Goal: Task Accomplishment & Management: Manage account settings

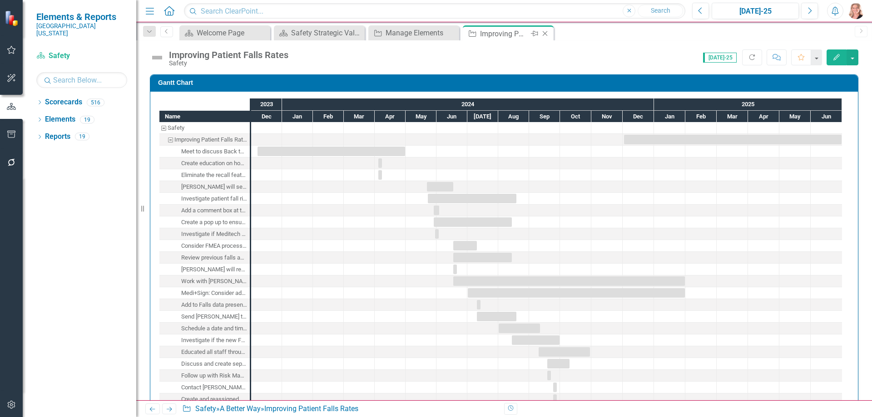
click at [546, 35] on icon "Close" at bounding box center [544, 33] width 9 height 7
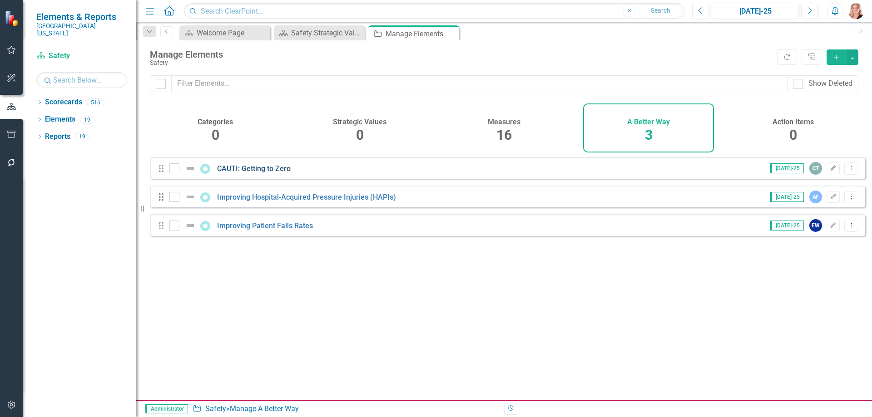
click at [238, 173] on link "CAUTI: Getting to Zero" at bounding box center [254, 168] width 74 height 9
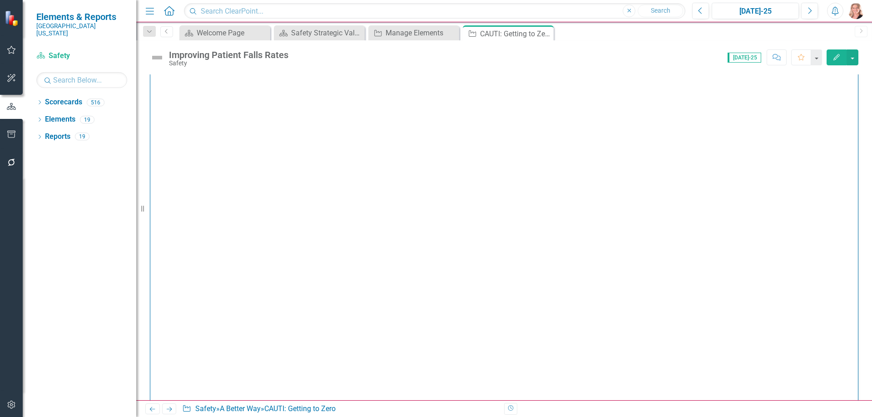
checkbox input "true"
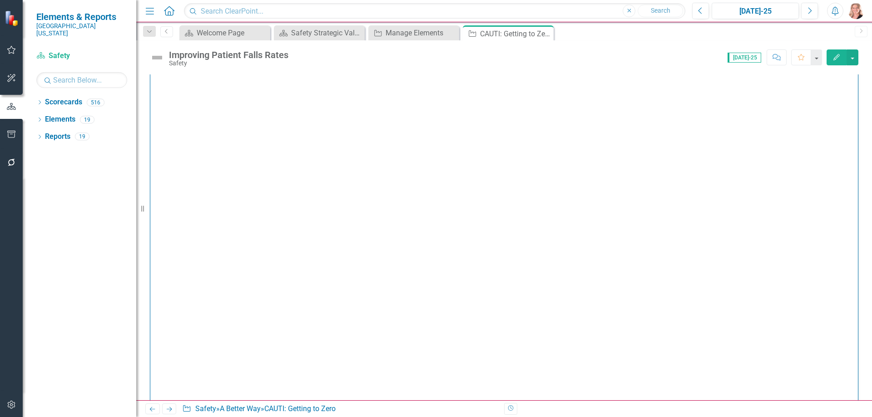
checkbox input "true"
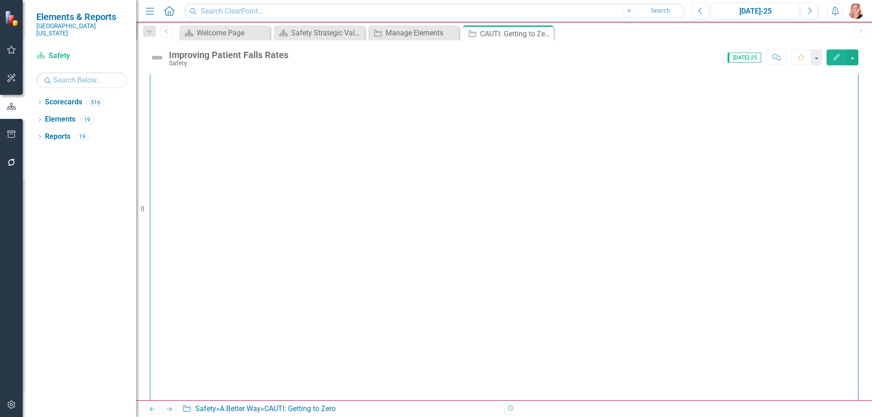
checkbox input "true"
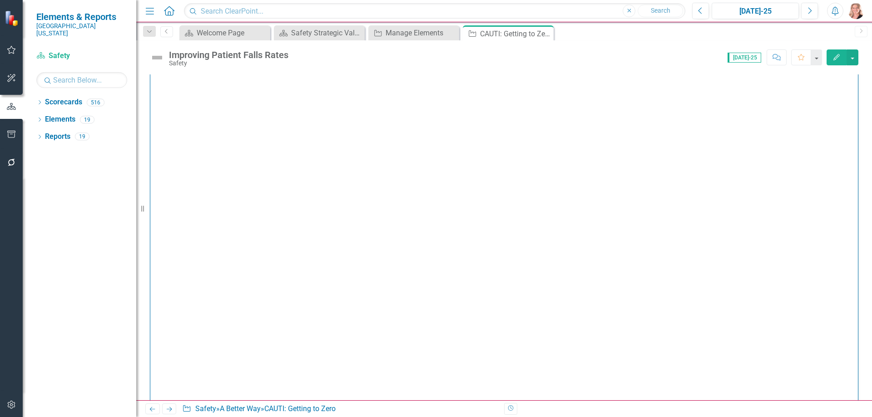
checkbox input "true"
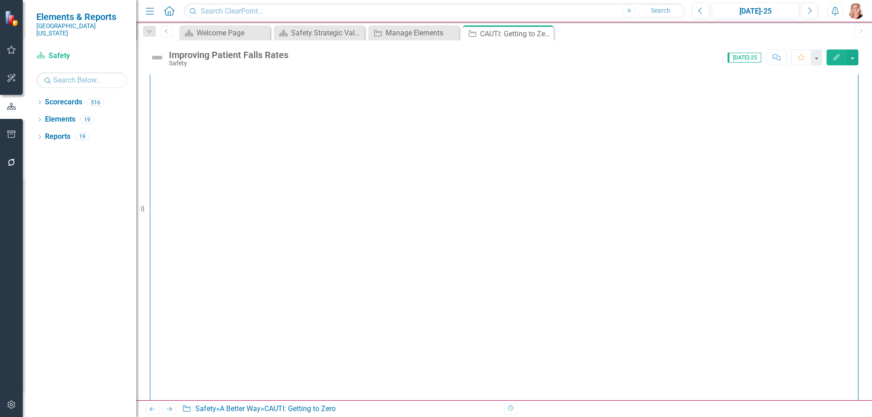
checkbox input "true"
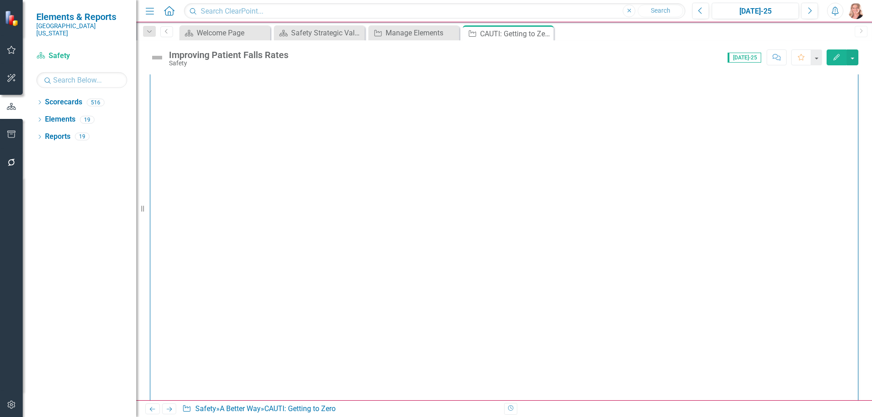
checkbox input "true"
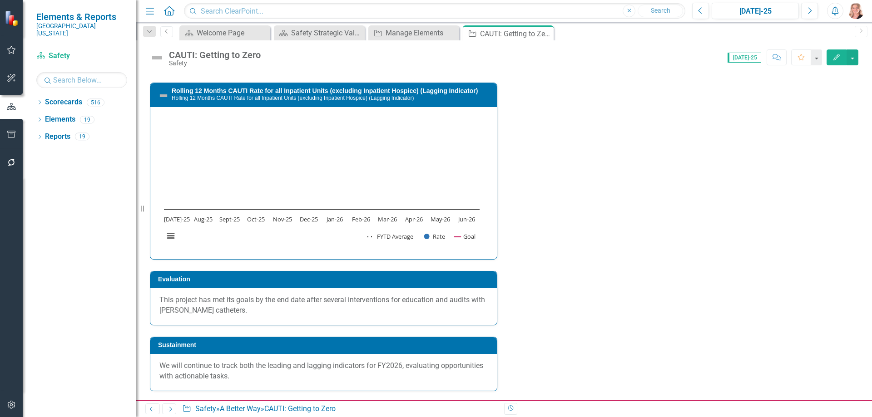
scroll to position [1317, 0]
click at [700, 14] on icon "Previous" at bounding box center [700, 11] width 5 height 8
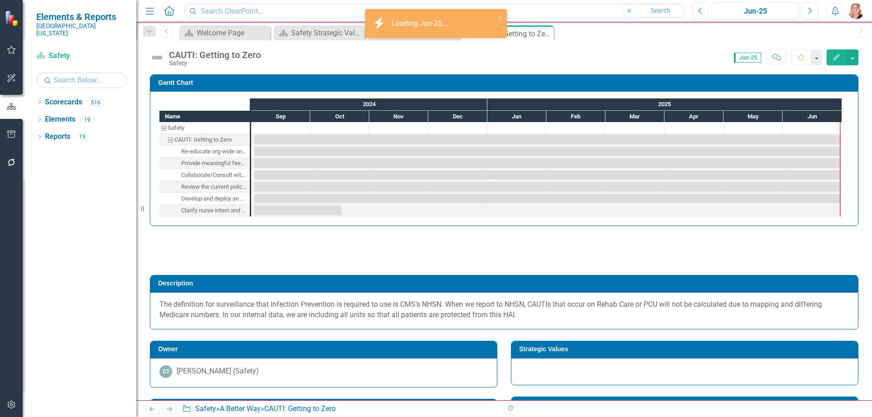
checkbox input "true"
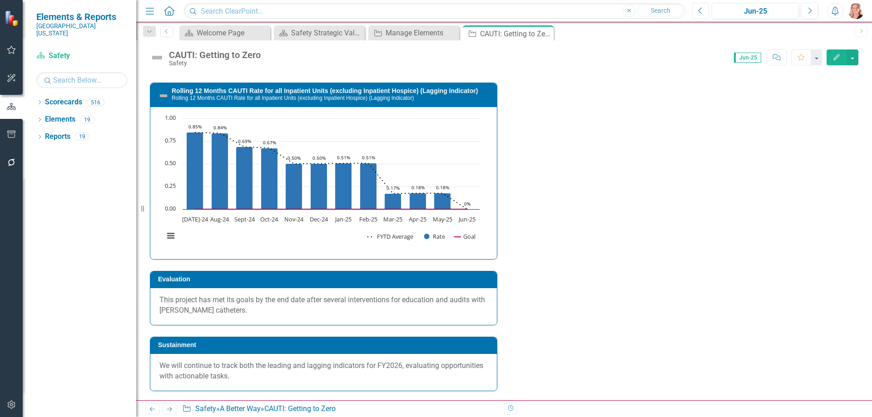
scroll to position [1522, 0]
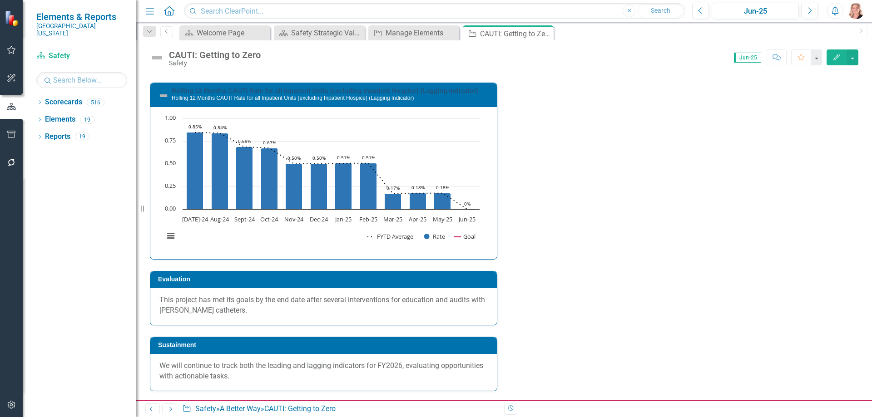
click at [469, 89] on link "Rolling 12 Months CAUTI Rate for all Inpatient Units (excluding Inpatient Hospi…" at bounding box center [325, 90] width 306 height 7
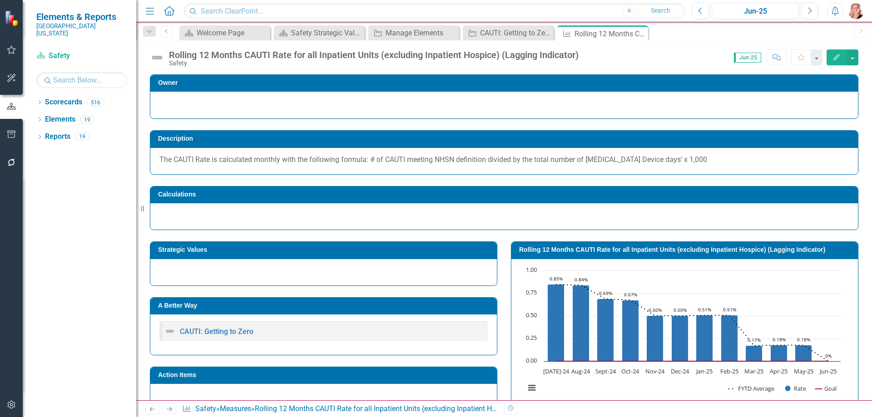
click at [651, 290] on rect "Interactive chart" at bounding box center [682, 334] width 325 height 136
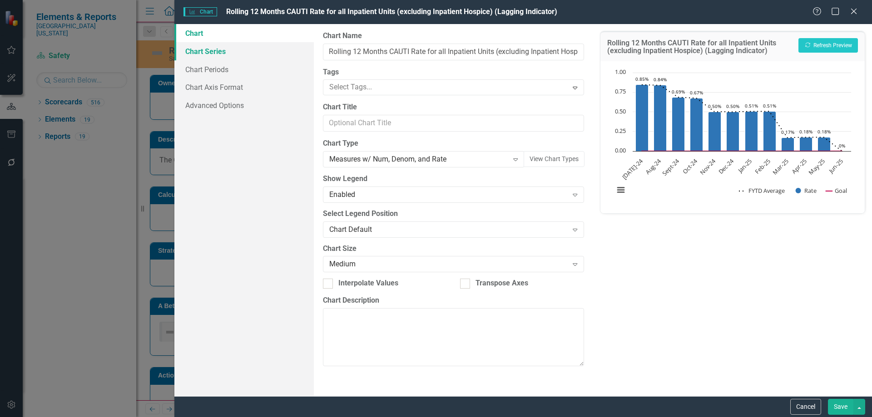
click at [216, 53] on link "Chart Series" at bounding box center [243, 51] width 139 height 18
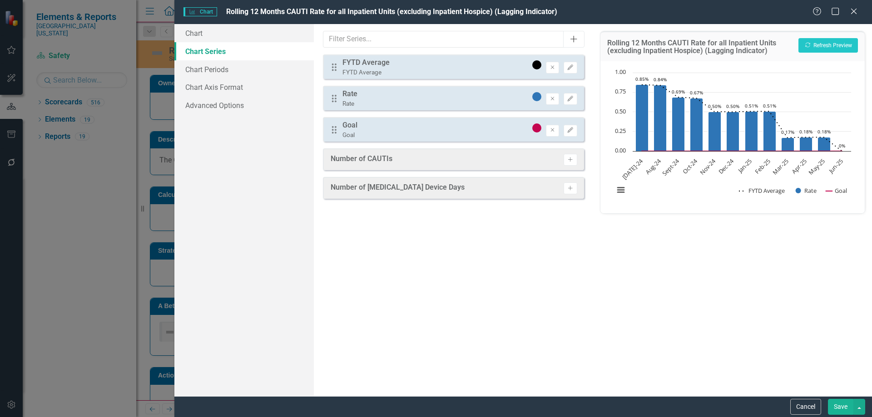
click at [575, 38] on icon "Add" at bounding box center [573, 38] width 9 height 7
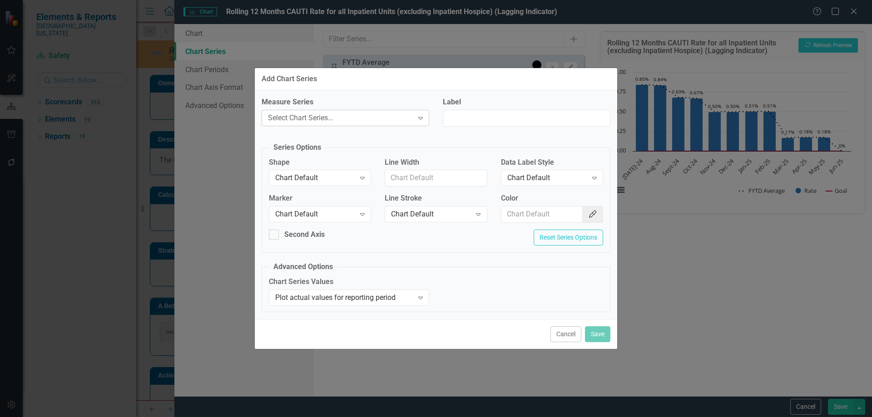
click at [339, 114] on div "Select Chart Series..." at bounding box center [340, 118] width 145 height 10
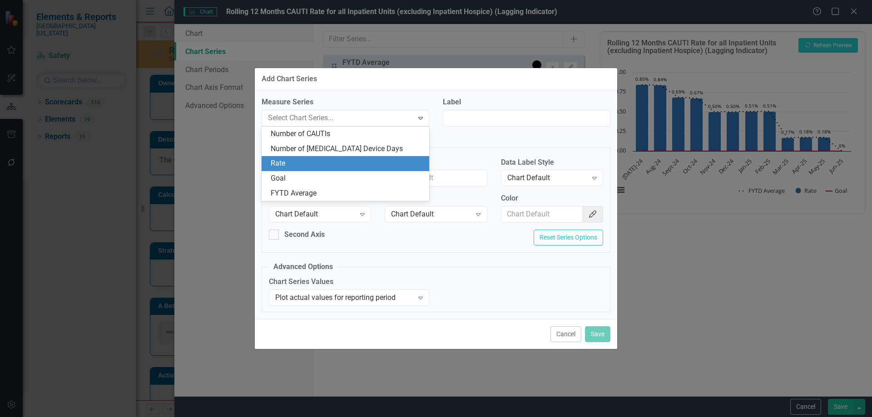
click at [298, 168] on div "Rate" at bounding box center [347, 163] width 153 height 10
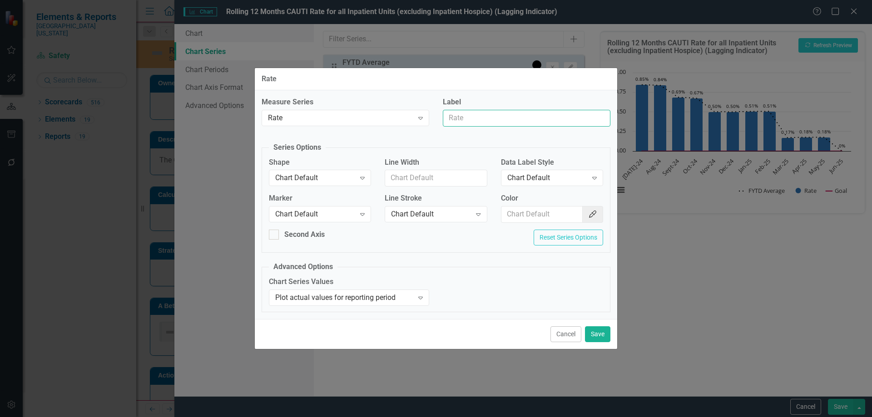
drag, startPoint x: 512, startPoint y: 119, endPoint x: 289, endPoint y: 197, distance: 236.1
click at [512, 119] on input "Label" at bounding box center [527, 118] width 168 height 17
click at [362, 178] on icon "Expand" at bounding box center [362, 177] width 9 height 7
type input "Trend Line"
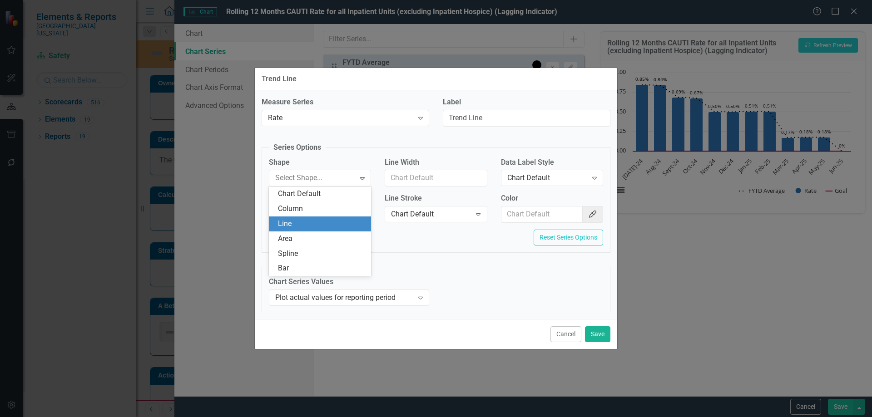
click at [281, 227] on div "Line" at bounding box center [322, 224] width 88 height 10
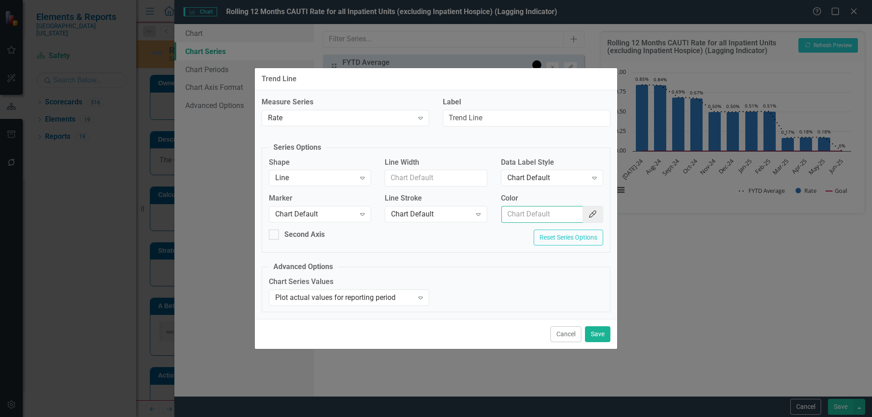
click at [538, 217] on input "Color" at bounding box center [542, 214] width 82 height 17
click at [593, 216] on icon "button" at bounding box center [592, 214] width 7 height 7
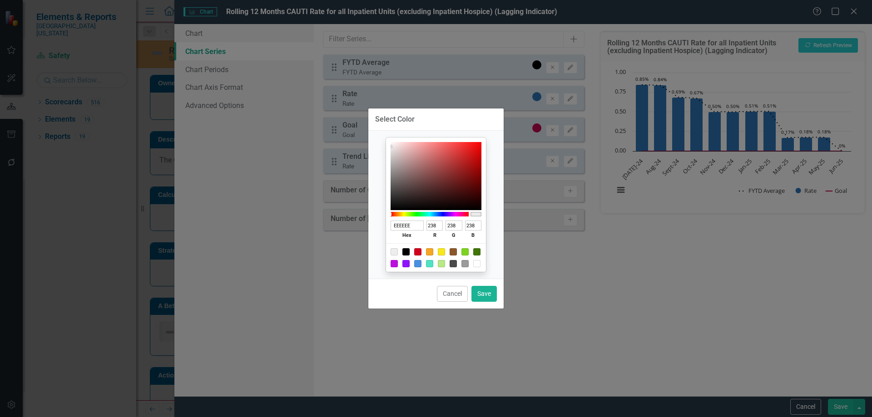
click at [405, 252] on div at bounding box center [405, 251] width 7 height 7
type input "000000"
type input "0"
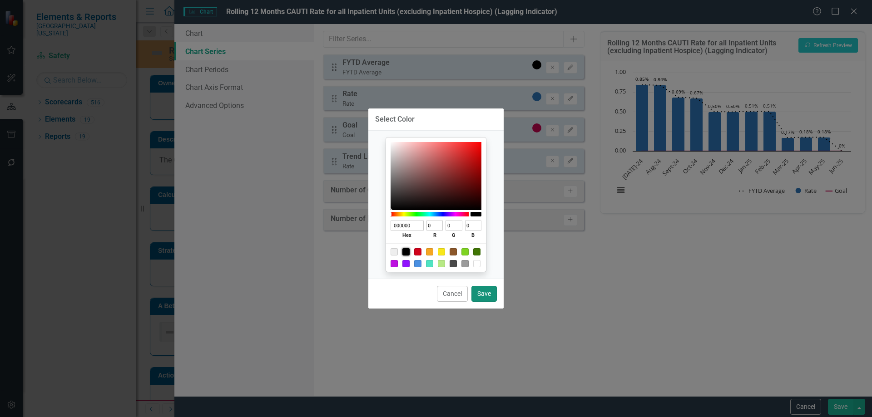
click at [489, 296] on button "Save" at bounding box center [483, 294] width 25 height 16
type input "#000000"
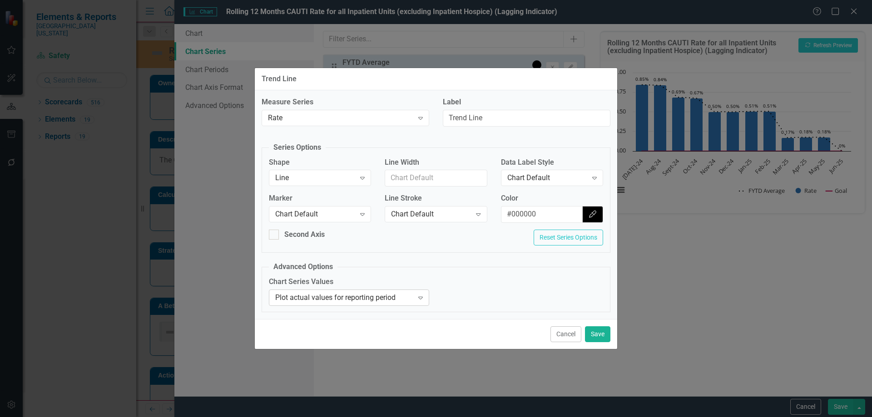
click at [396, 296] on div "Plot actual values for reporting period" at bounding box center [344, 297] width 138 height 10
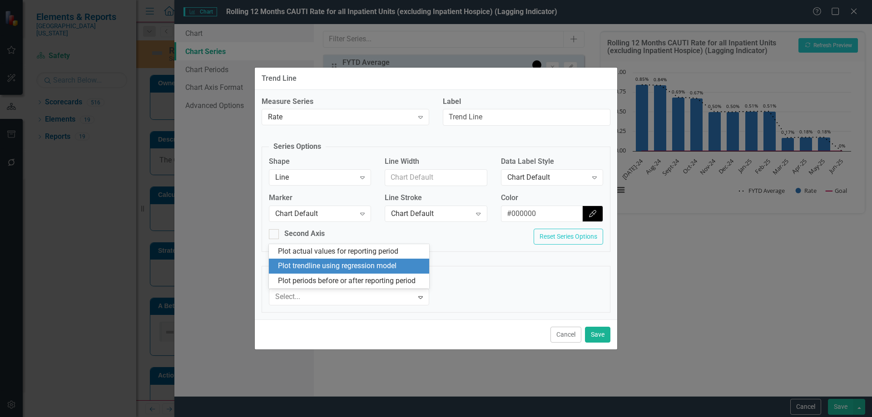
click at [321, 266] on div "Plot trendline using regression model" at bounding box center [351, 266] width 146 height 10
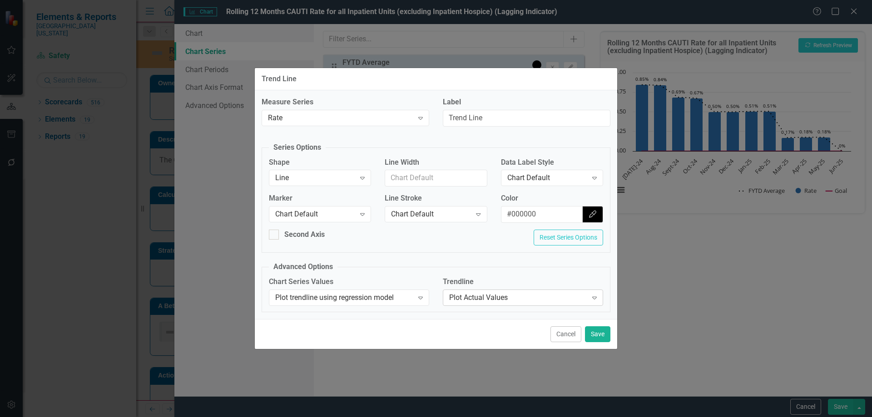
click at [499, 294] on div "Plot Actual Values" at bounding box center [518, 297] width 138 height 10
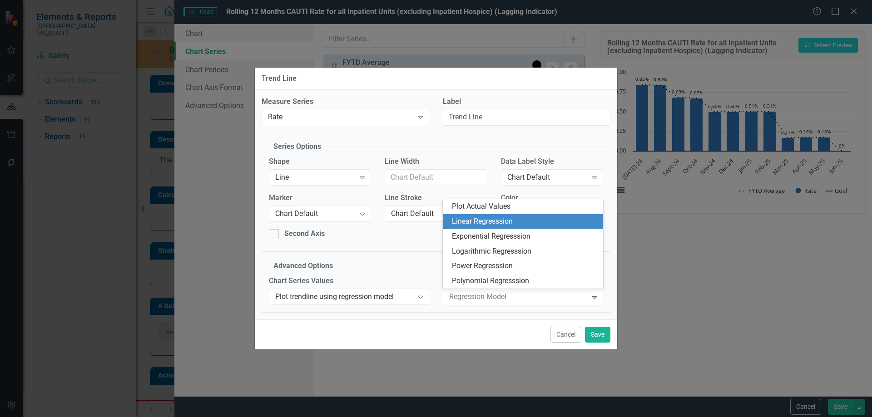
click at [502, 217] on div "Linear Regresssion" at bounding box center [525, 222] width 146 height 10
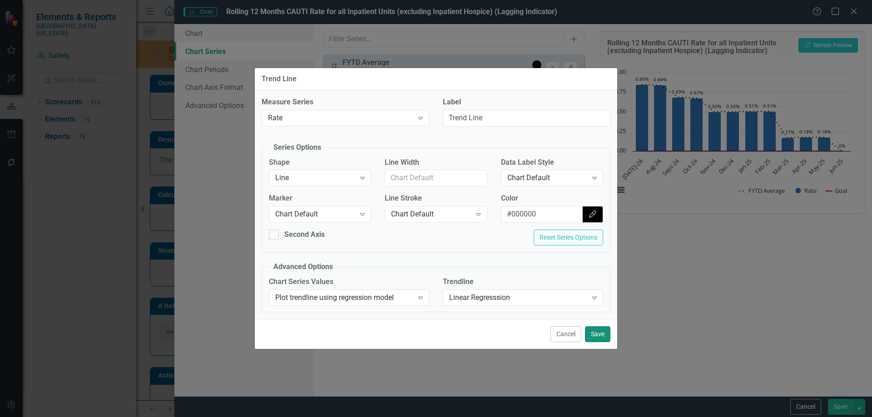
click at [600, 333] on button "Save" at bounding box center [597, 334] width 25 height 16
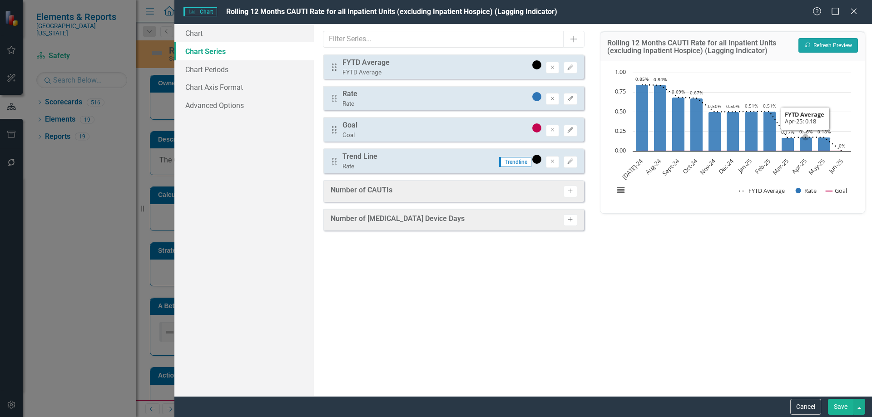
click at [820, 43] on button "Recalculate Refresh Preview" at bounding box center [827, 45] width 59 height 15
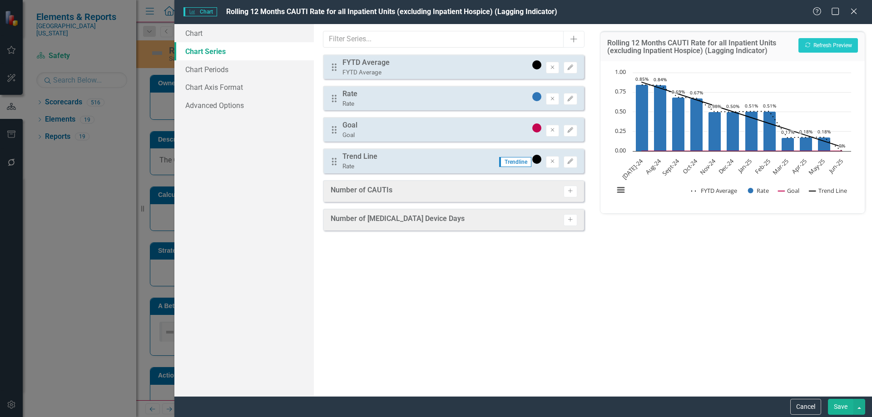
click at [836, 405] on button "Save" at bounding box center [840, 407] width 25 height 16
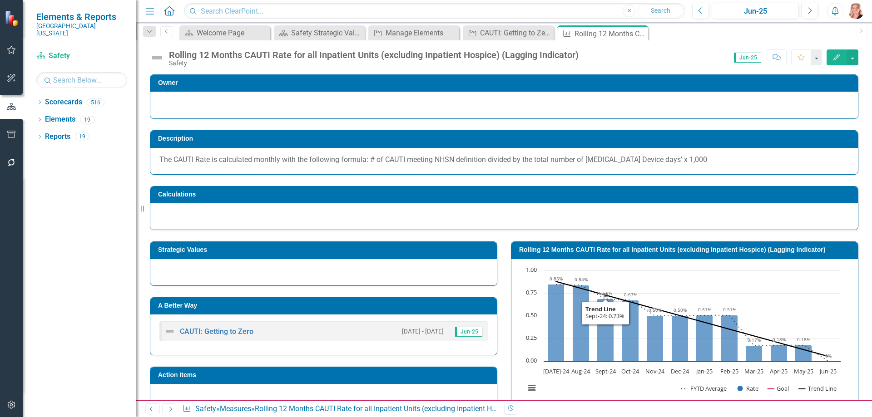
scroll to position [91, 0]
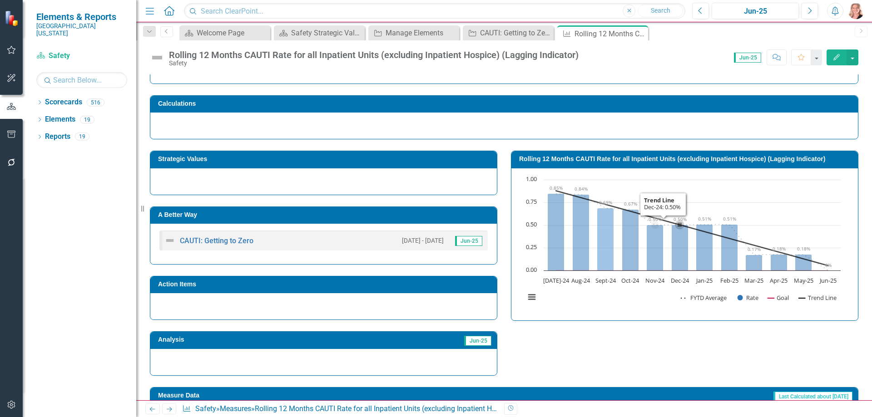
click at [701, 177] on rect "Interactive chart" at bounding box center [682, 243] width 325 height 136
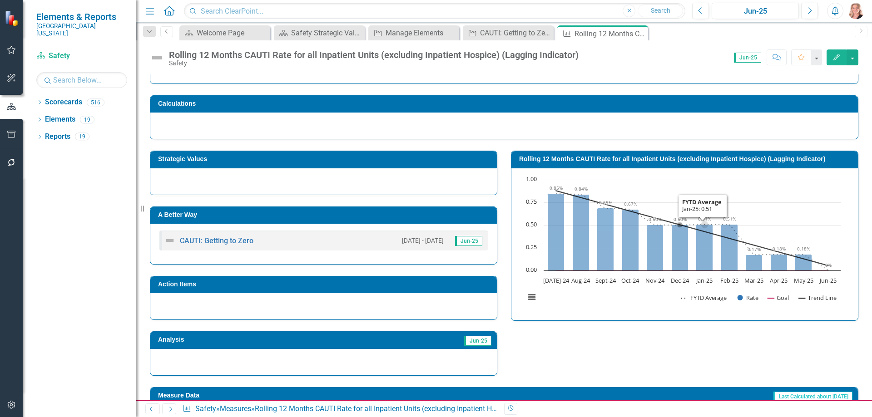
click at [701, 177] on rect "Interactive chart" at bounding box center [682, 243] width 325 height 136
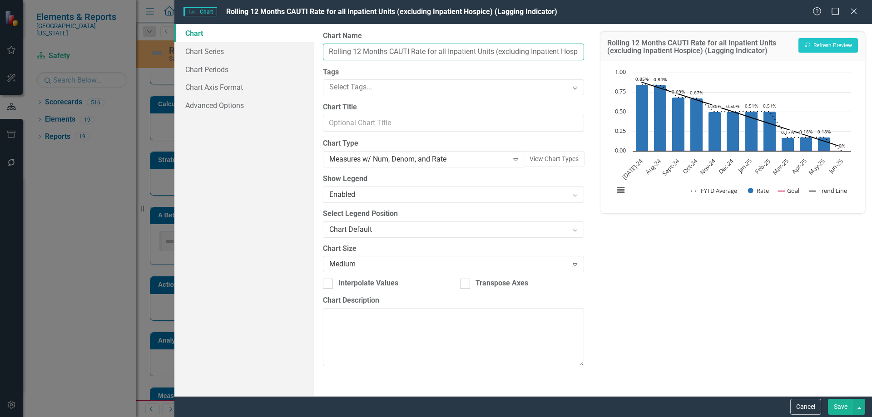
drag, startPoint x: 494, startPoint y: 51, endPoint x: 324, endPoint y: 50, distance: 170.3
click at [324, 50] on input "Rolling 12 Months CAUTI Rate for all Inpatient Units (excluding Inpatient Hospi…" at bounding box center [453, 52] width 261 height 17
click at [390, 118] on input "Chart Title" at bounding box center [453, 123] width 261 height 17
paste input "Rolling 12 Months CAUTI Rate for all Inpatient Units"
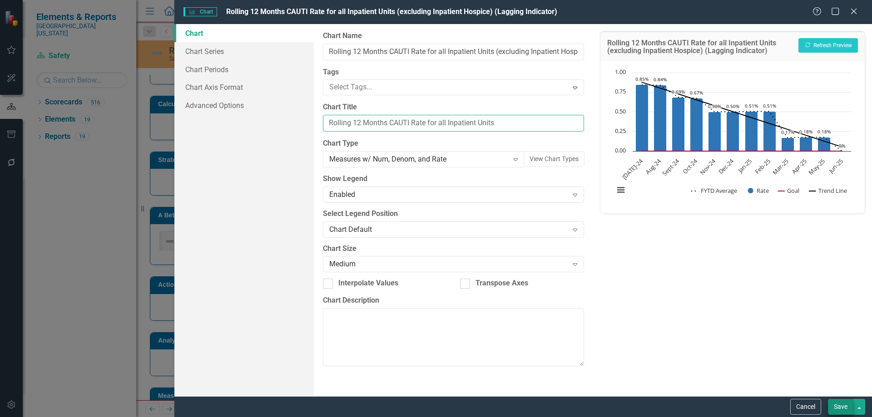
type input "Rolling 12 Months CAUTI Rate for all Inpatient Units"
click at [836, 405] on button "Save" at bounding box center [840, 407] width 25 height 16
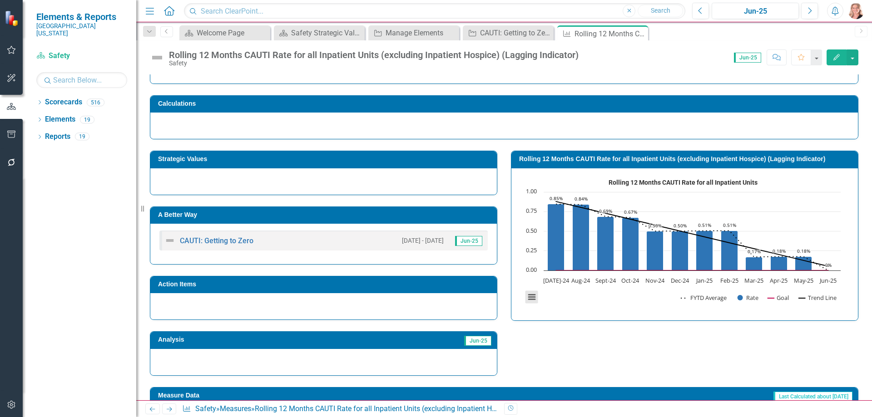
click at [526, 296] on button "View chart menu, Rolling 12 Months CAUTI Rate for all Inpatient Units" at bounding box center [531, 297] width 13 height 13
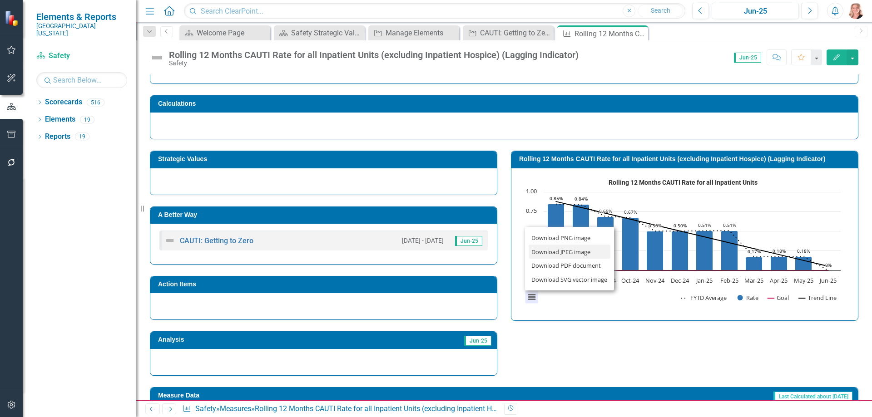
click at [543, 251] on li "Download JPEG image" at bounding box center [569, 252] width 82 height 14
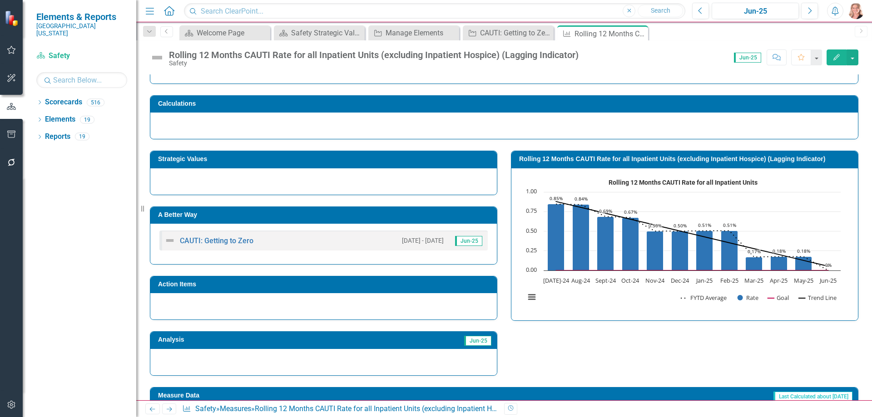
click at [96, 259] on div "Dropdown Scorecards 516 Dropdown Southern [US_STATE] Medical Center Safety Qual…" at bounding box center [80, 256] width 114 height 322
click at [0, 0] on icon "Close" at bounding box center [0, 0] width 0 height 0
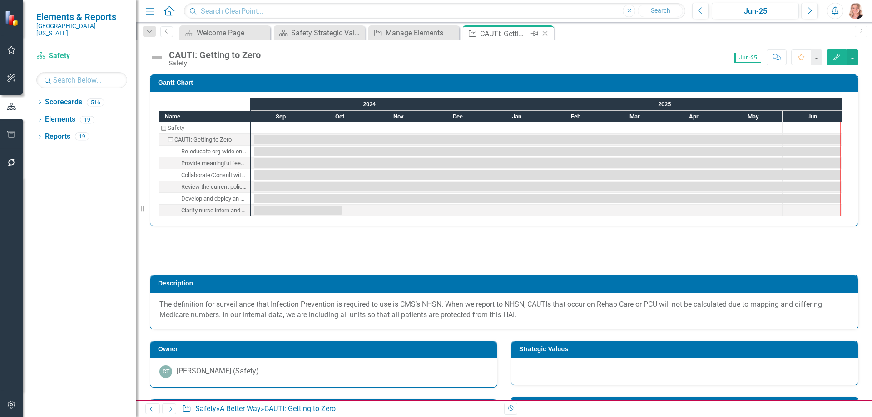
click at [544, 33] on icon at bounding box center [545, 33] width 5 height 5
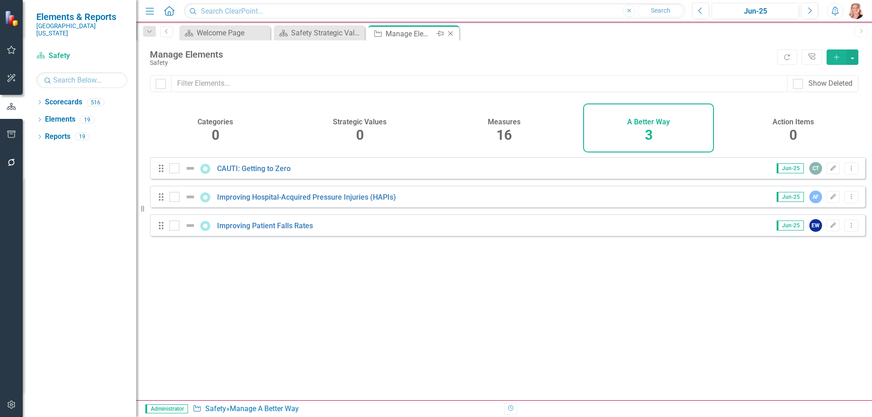
click at [450, 33] on icon at bounding box center [450, 33] width 5 height 5
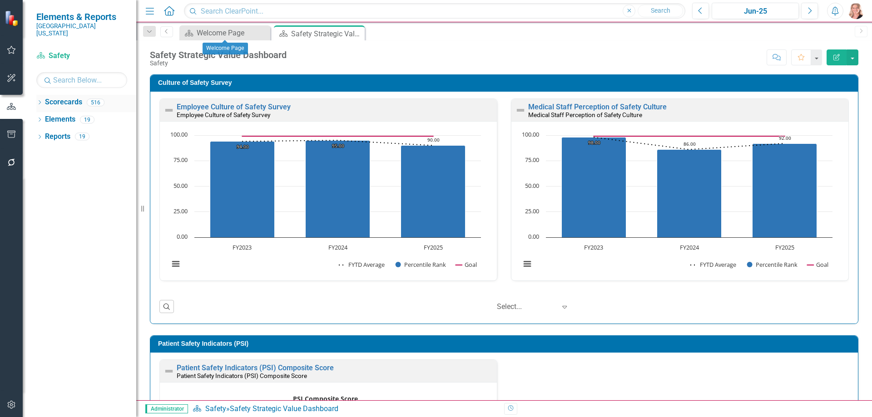
click at [0, 0] on icon "Close" at bounding box center [0, 0] width 0 height 0
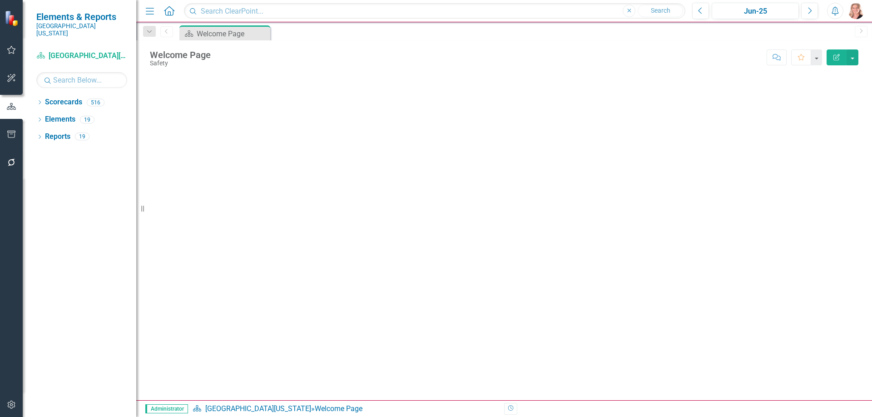
click at [39, 101] on icon "Dropdown" at bounding box center [39, 103] width 6 height 5
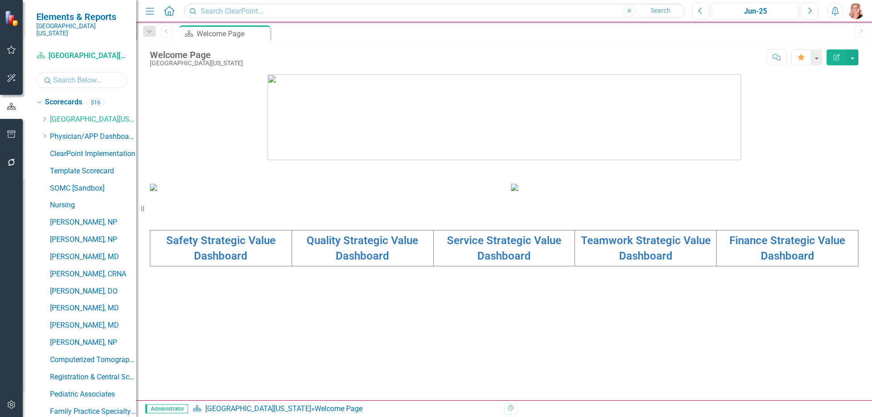
click at [64, 73] on input "text" at bounding box center [81, 80] width 91 height 16
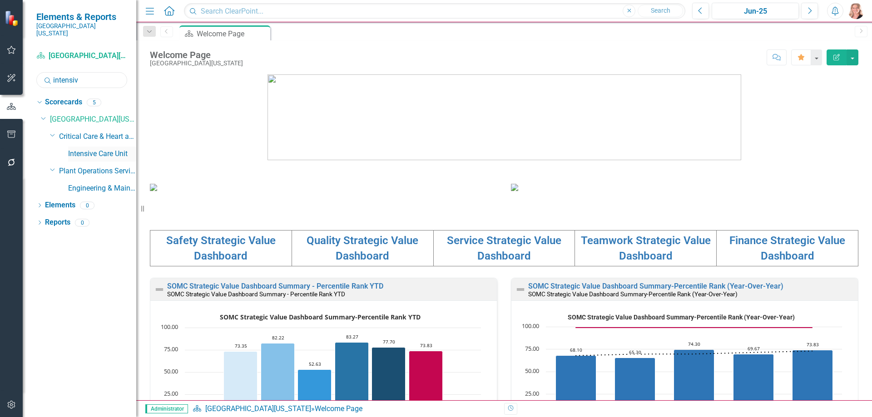
type input "intensiv"
click at [115, 149] on link "Intensive Care Unit" at bounding box center [102, 154] width 68 height 10
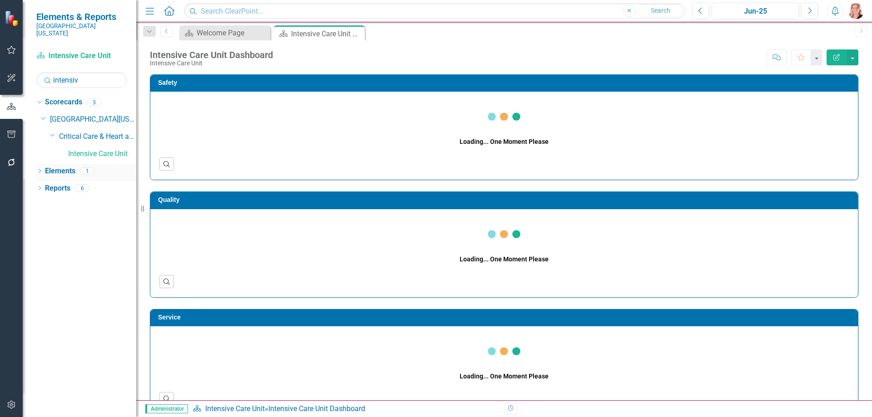
click at [57, 166] on link "Elements" at bounding box center [60, 171] width 30 height 10
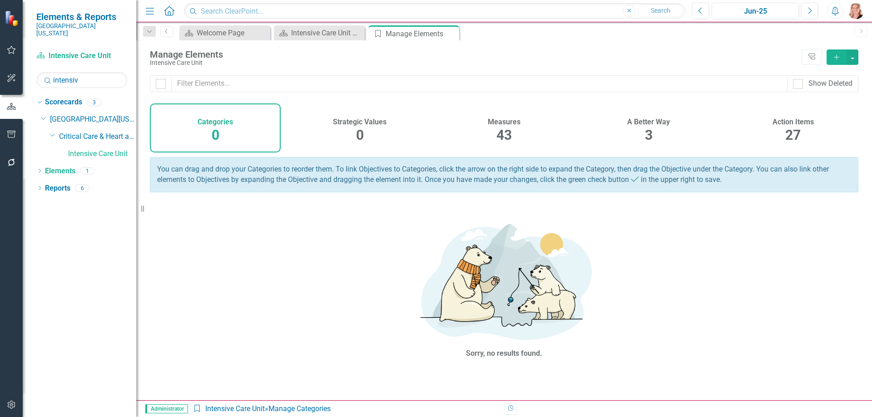
click at [638, 133] on div "A Better Way 3" at bounding box center [648, 128] width 131 height 49
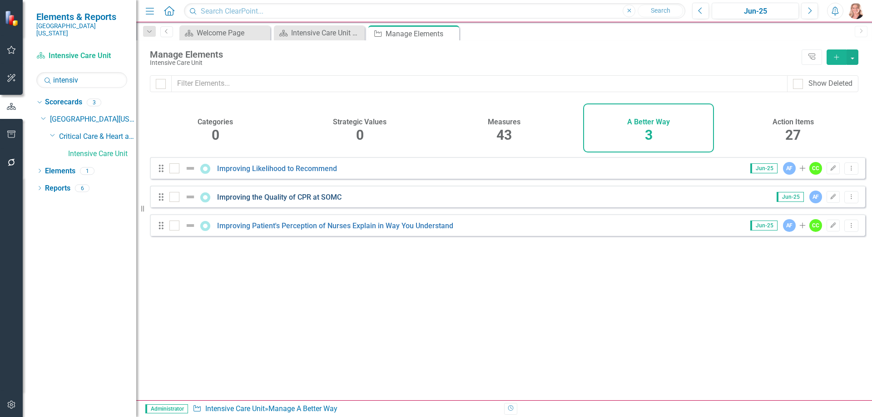
click at [299, 202] on link "Improving the Quality of CPR at SOMC" at bounding box center [279, 197] width 124 height 9
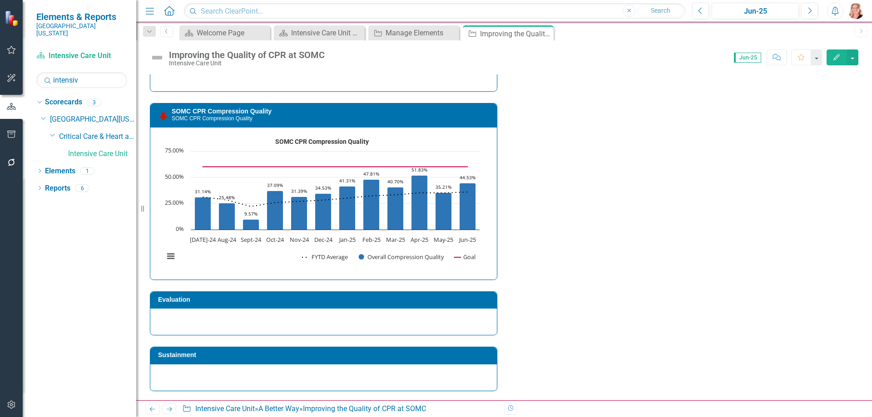
scroll to position [2043, 0]
click at [264, 115] on link "SOMC CPR Compression Quality" at bounding box center [222, 111] width 100 height 7
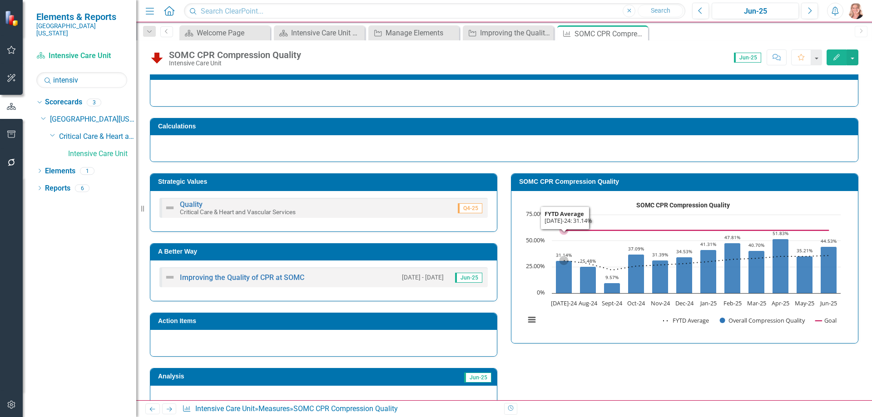
scroll to position [91, 0]
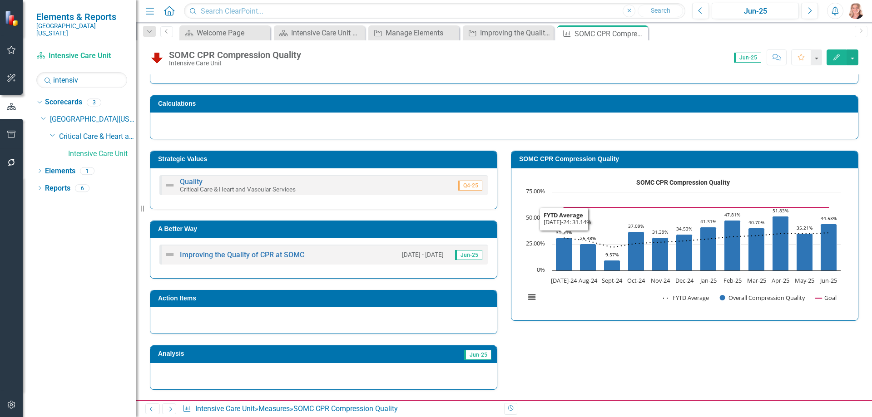
click at [583, 299] on rect "Interactive chart" at bounding box center [682, 243] width 325 height 136
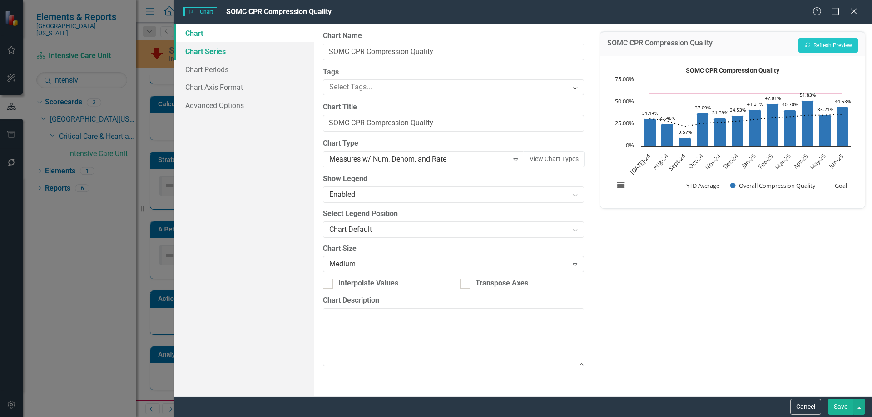
click at [201, 51] on link "Chart Series" at bounding box center [243, 51] width 139 height 18
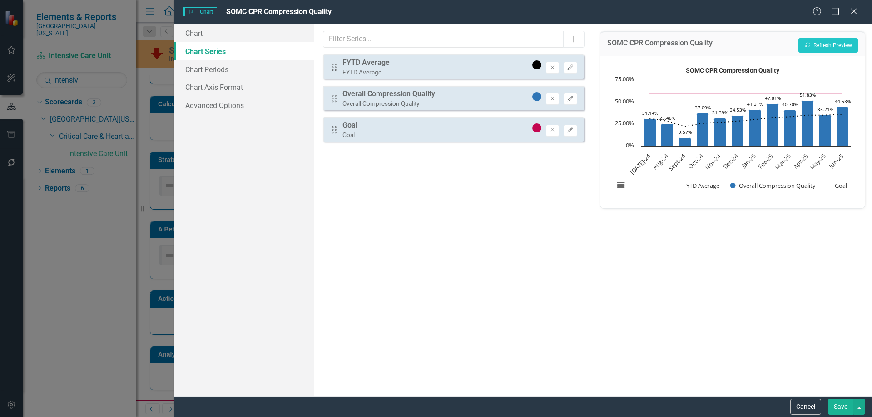
click at [570, 40] on icon "Add" at bounding box center [573, 38] width 9 height 7
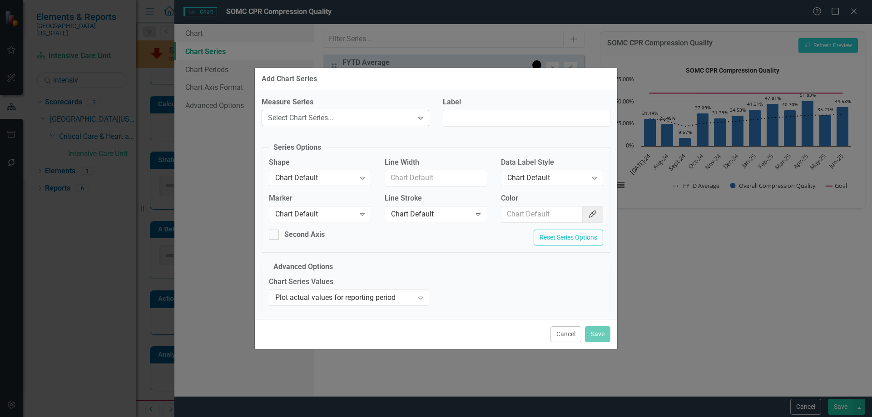
click at [417, 118] on icon "Expand" at bounding box center [420, 117] width 9 height 7
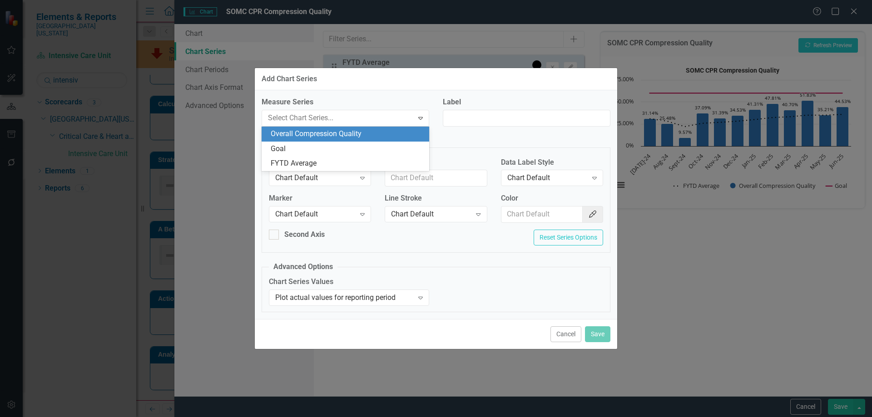
click at [335, 131] on div "Overall Compression Quality" at bounding box center [347, 134] width 153 height 10
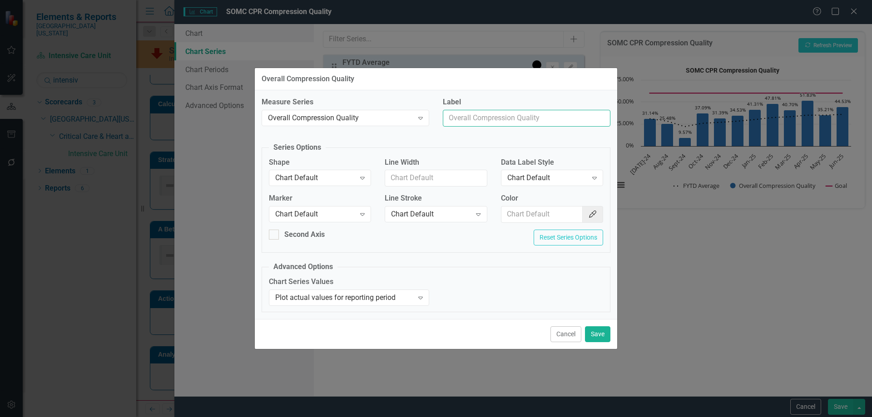
click at [465, 118] on input "Label" at bounding box center [527, 118] width 168 height 17
type input "Trend Line"
click at [351, 178] on div "Chart Default" at bounding box center [315, 178] width 80 height 10
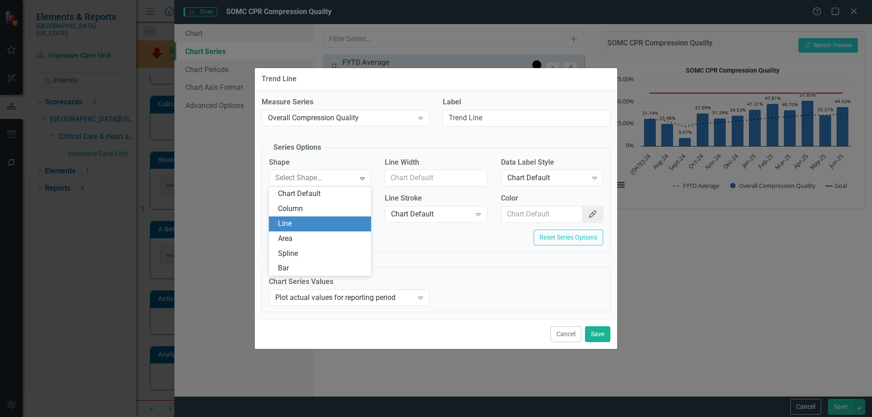
click at [314, 221] on div "Line" at bounding box center [322, 224] width 88 height 10
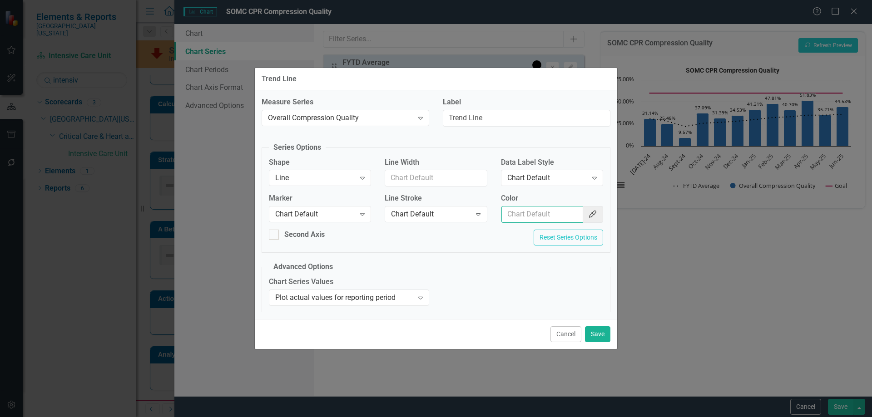
click at [561, 218] on input "Color" at bounding box center [542, 214] width 82 height 17
click at [588, 215] on icon "Color Picker" at bounding box center [592, 214] width 9 height 7
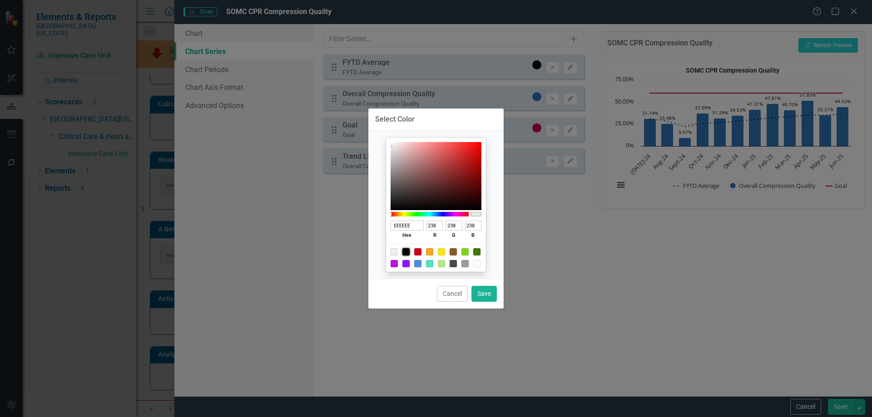
click at [405, 251] on div at bounding box center [405, 251] width 7 height 7
type input "000000"
type input "0"
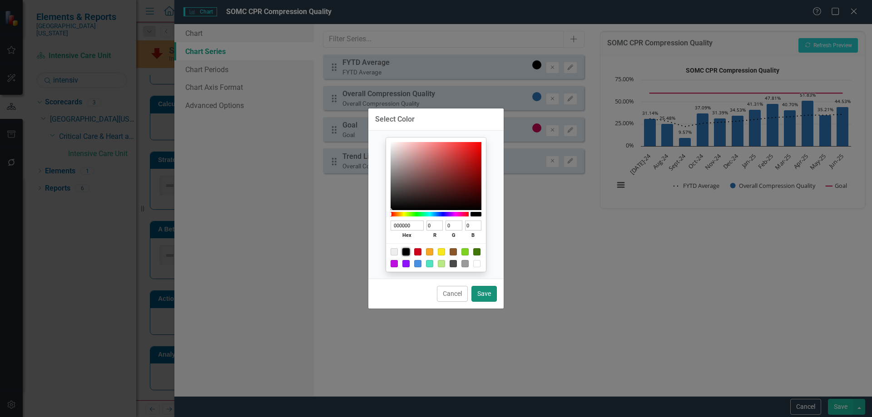
click at [489, 298] on button "Save" at bounding box center [483, 294] width 25 height 16
type input "#000000"
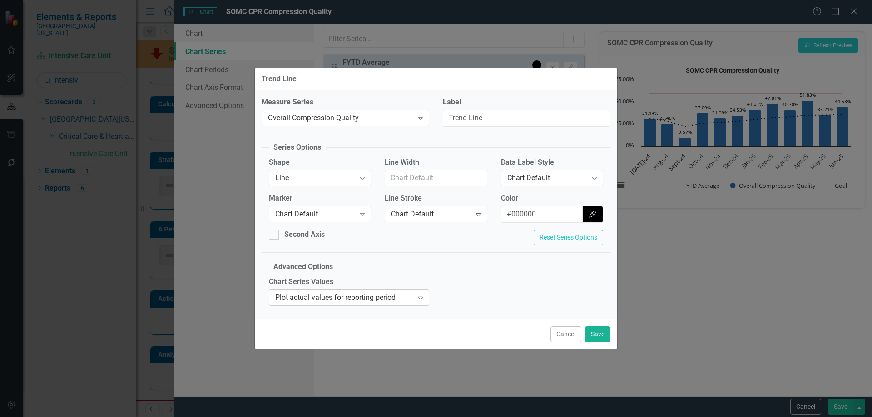
click at [375, 299] on div "Plot actual values for reporting period" at bounding box center [344, 297] width 138 height 10
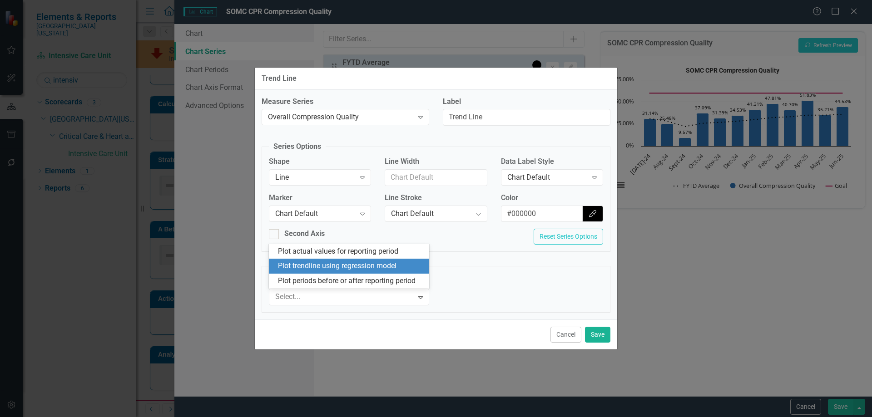
click at [349, 267] on div "Plot trendline using regression model" at bounding box center [351, 266] width 146 height 10
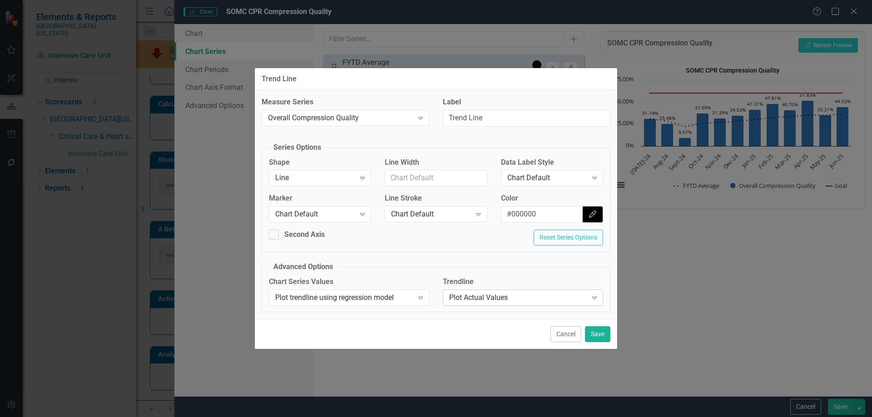
click at [548, 301] on div "Plot Actual Values" at bounding box center [518, 297] width 138 height 10
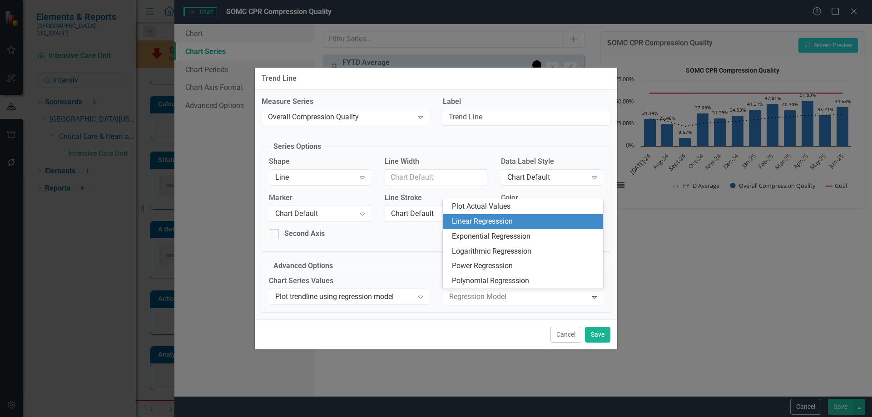
click at [538, 223] on div "Linear Regresssion" at bounding box center [525, 222] width 146 height 10
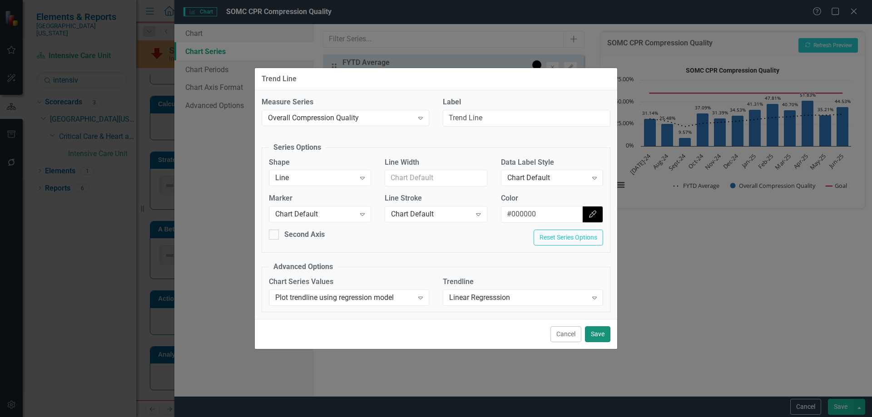
click at [597, 335] on button "Save" at bounding box center [597, 334] width 25 height 16
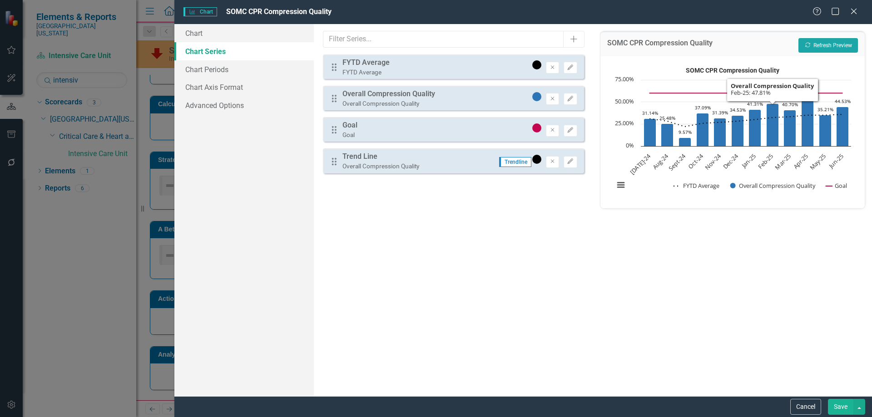
click at [813, 47] on button "Recalculate Refresh Preview" at bounding box center [827, 45] width 59 height 15
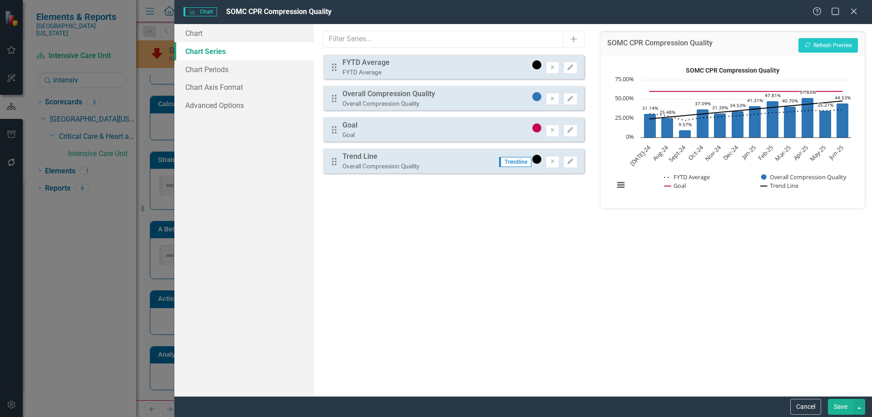
click at [835, 407] on button "Save" at bounding box center [840, 407] width 25 height 16
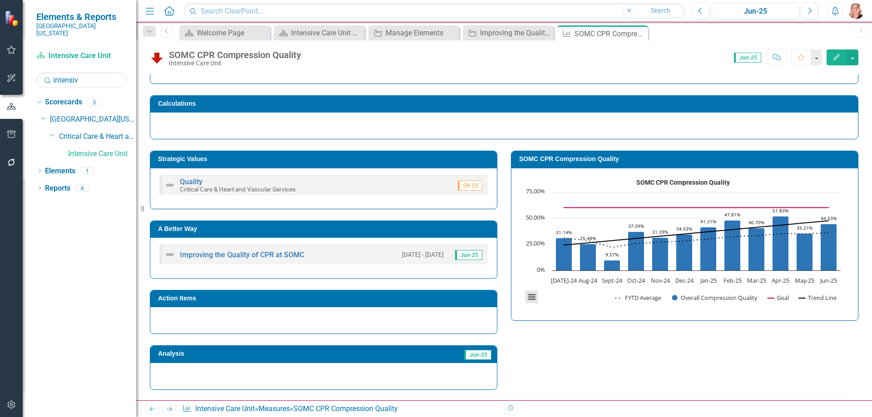
click at [528, 296] on button "View chart menu, SOMC CPR Compression Quality" at bounding box center [531, 297] width 13 height 13
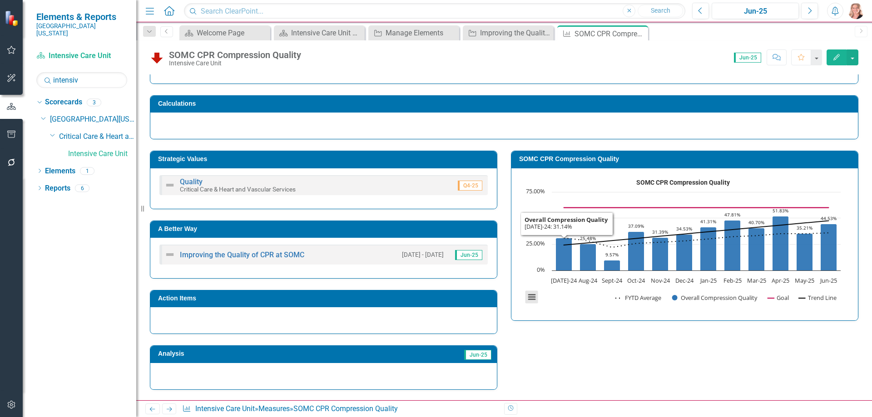
click at [529, 300] on button "View chart menu, SOMC CPR Compression Quality" at bounding box center [531, 297] width 13 height 13
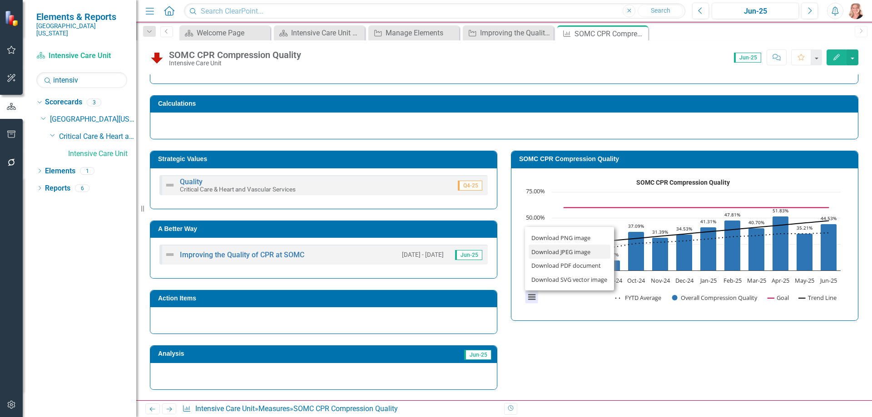
click at [534, 249] on li "Download JPEG image" at bounding box center [569, 252] width 82 height 14
click at [639, 33] on icon "Close" at bounding box center [639, 33] width 9 height 7
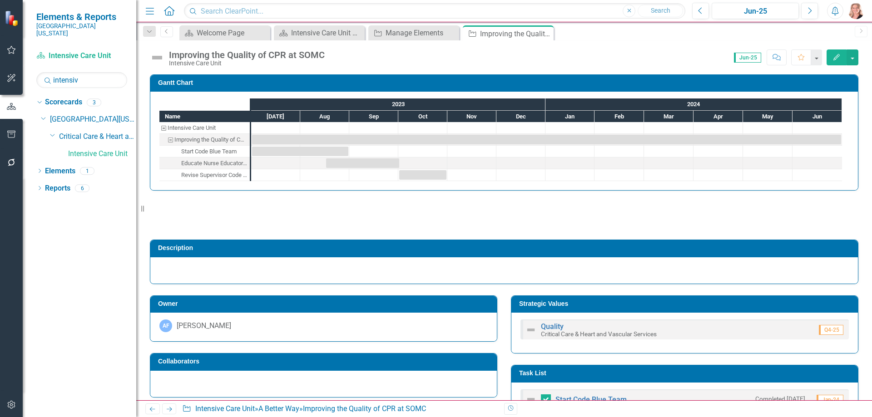
click at [0, 0] on icon "Close" at bounding box center [0, 0] width 0 height 0
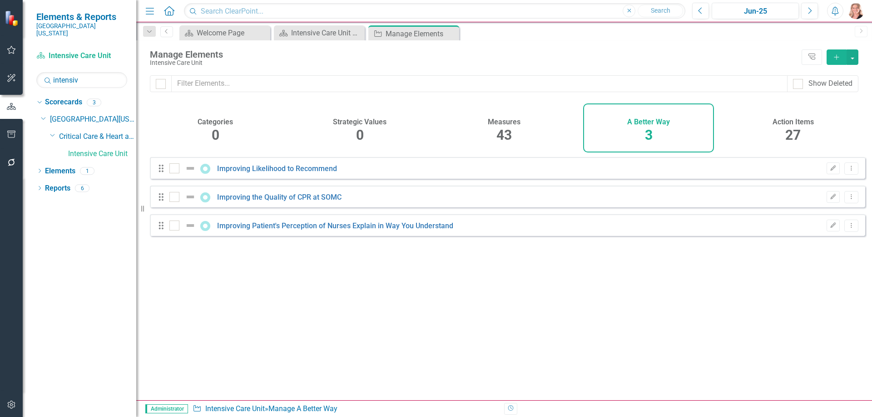
checkbox input "false"
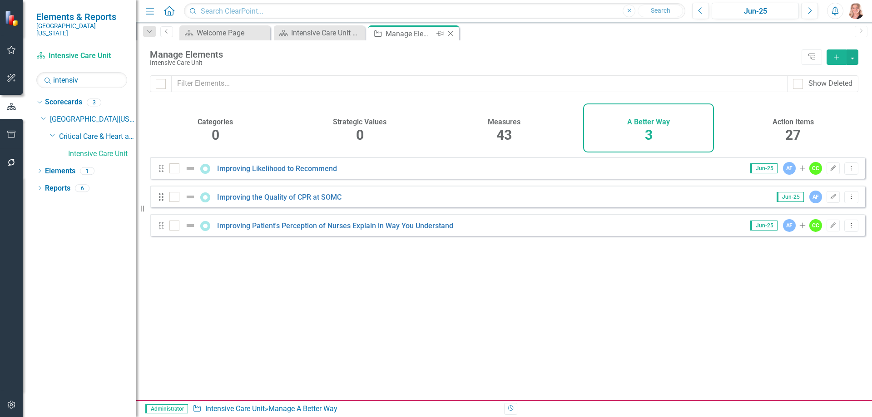
click at [450, 34] on icon "Close" at bounding box center [450, 33] width 9 height 7
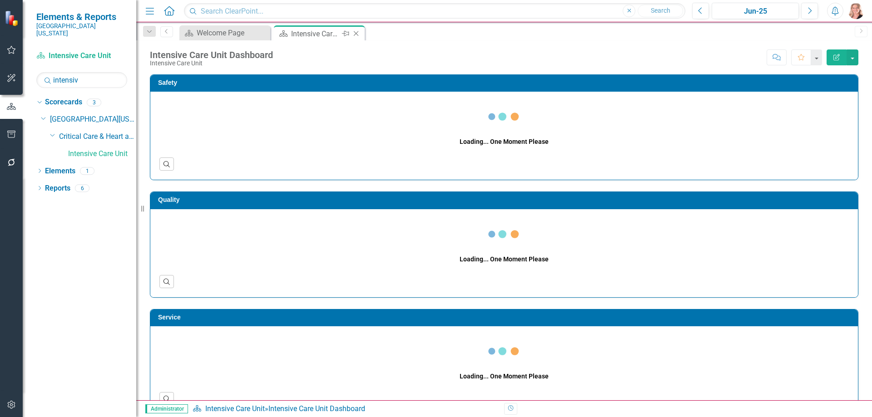
click at [356, 34] on icon "Close" at bounding box center [355, 33] width 9 height 7
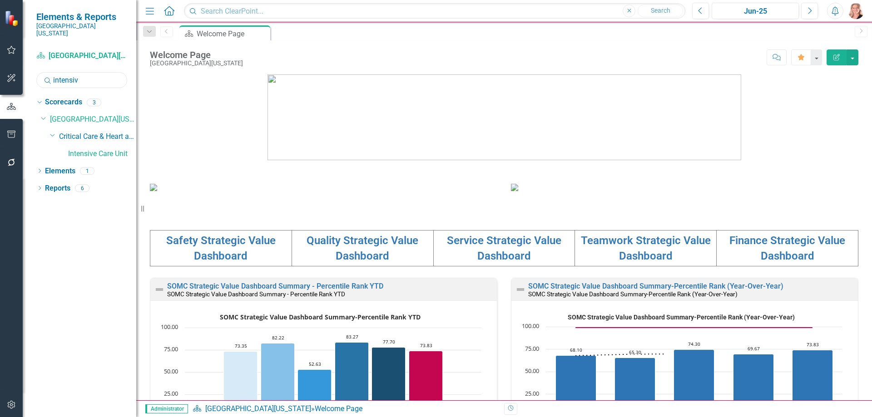
click at [93, 77] on input "intensiv" at bounding box center [81, 80] width 91 height 16
click at [85, 72] on input "intensiv" at bounding box center [81, 80] width 91 height 16
click at [77, 74] on input "intensiv" at bounding box center [81, 80] width 91 height 16
click at [72, 74] on input "intensiv" at bounding box center [81, 80] width 91 height 16
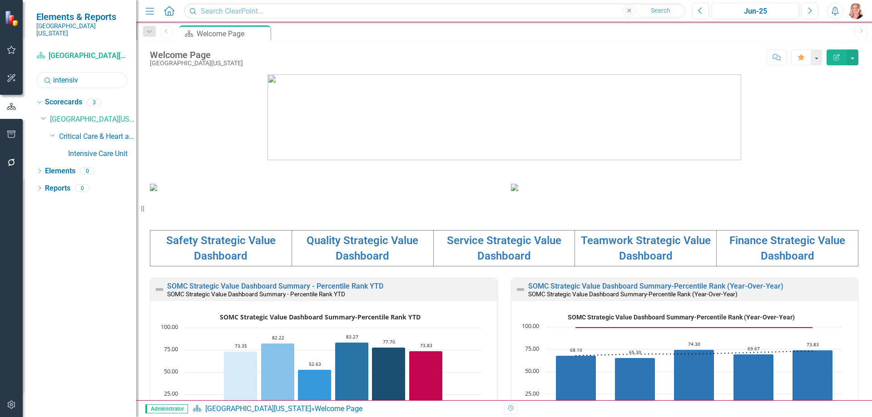
click at [81, 72] on input "intensiv" at bounding box center [81, 80] width 91 height 16
click at [93, 75] on input "intensiv" at bounding box center [81, 80] width 91 height 16
click at [83, 75] on input "intensiv" at bounding box center [81, 80] width 91 height 16
click at [72, 75] on input "intensiv" at bounding box center [81, 80] width 91 height 16
click at [70, 63] on div "Scorecard [GEOGRAPHIC_DATA][US_STATE] Search intensiv Sorry, no results found." at bounding box center [81, 69] width 91 height 40
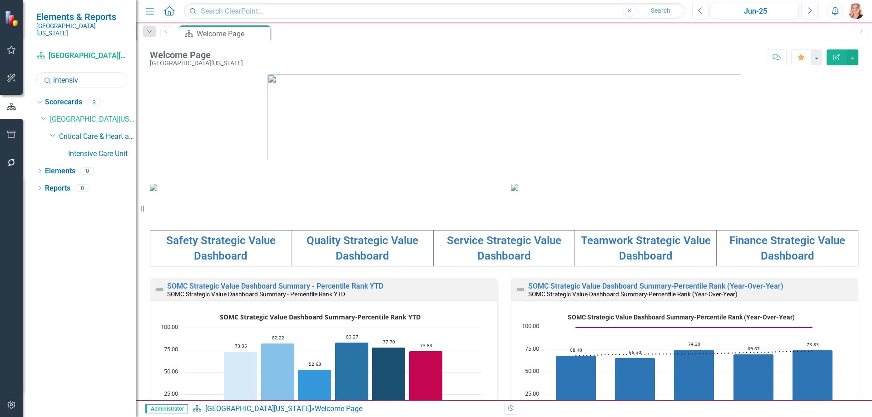
click at [80, 72] on input "intensiv" at bounding box center [81, 80] width 91 height 16
click at [84, 73] on input "intensiv" at bounding box center [81, 80] width 91 height 16
type input "care center"
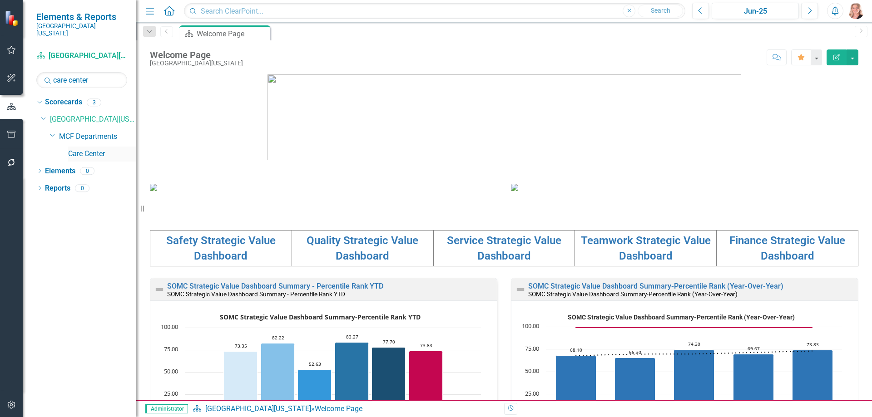
click at [83, 149] on link "Care Center" at bounding box center [102, 154] width 68 height 10
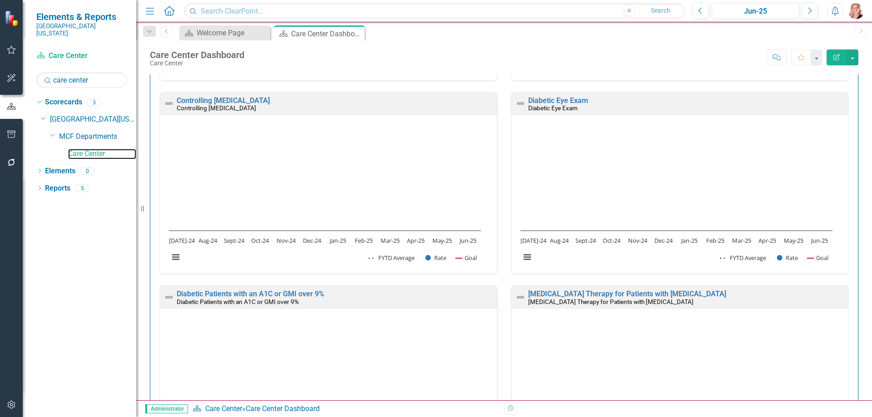
scroll to position [409, 0]
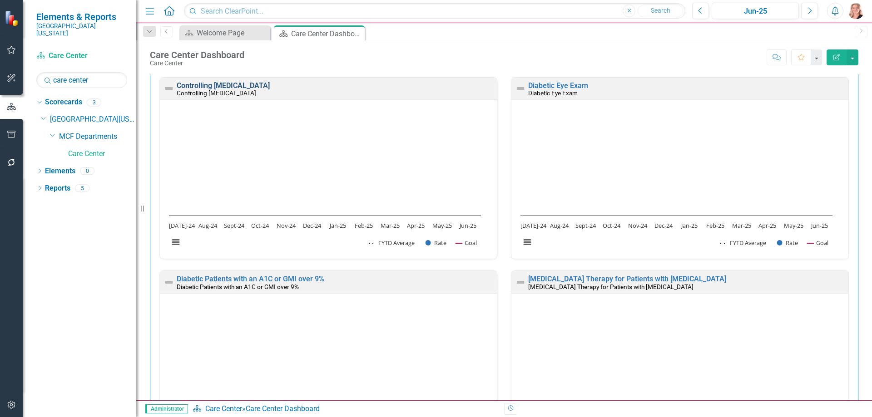
click at [217, 84] on link "Controlling [MEDICAL_DATA]" at bounding box center [223, 85] width 93 height 9
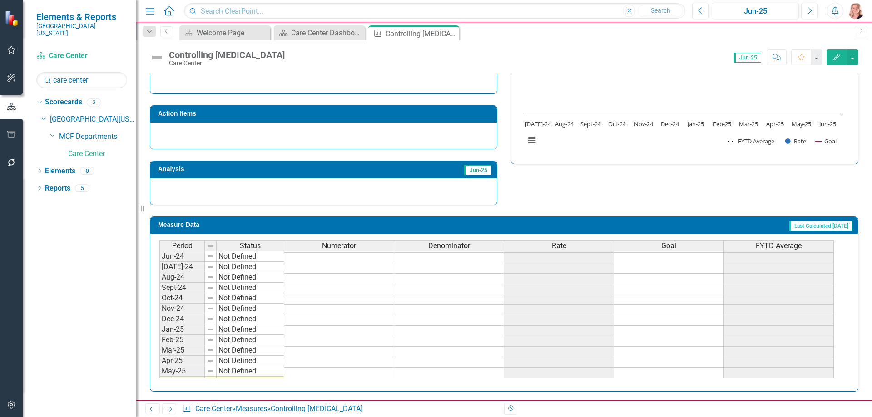
scroll to position [239, 0]
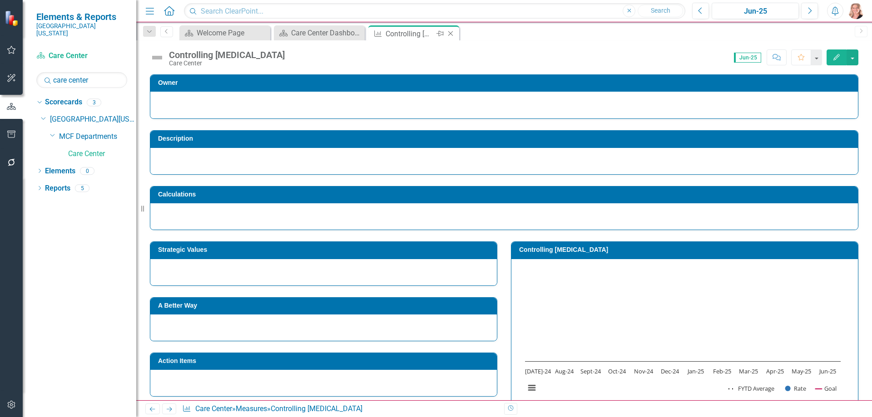
click at [451, 35] on icon "Close" at bounding box center [450, 33] width 9 height 7
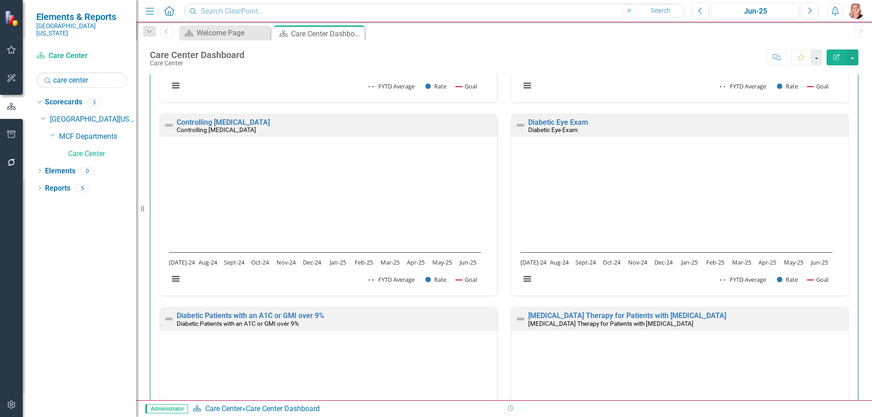
scroll to position [318, 0]
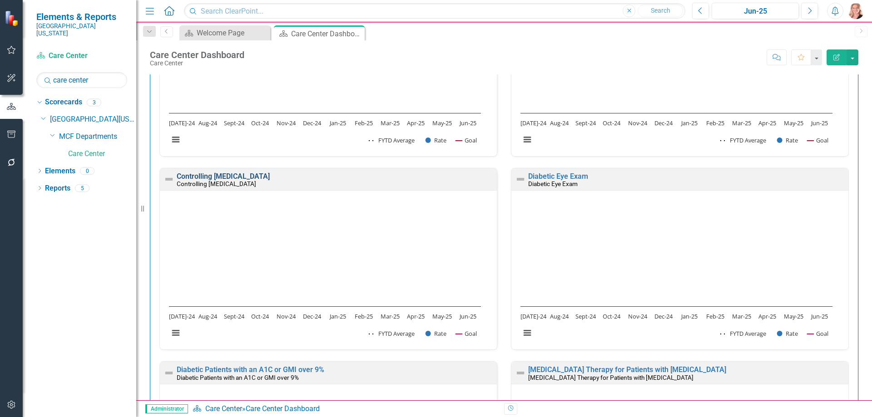
click at [259, 174] on link "Controlling [MEDICAL_DATA]" at bounding box center [223, 176] width 93 height 9
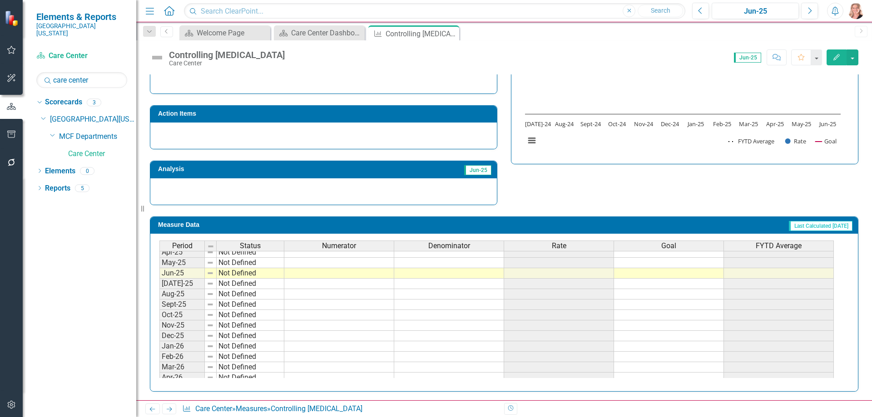
scroll to position [363, 0]
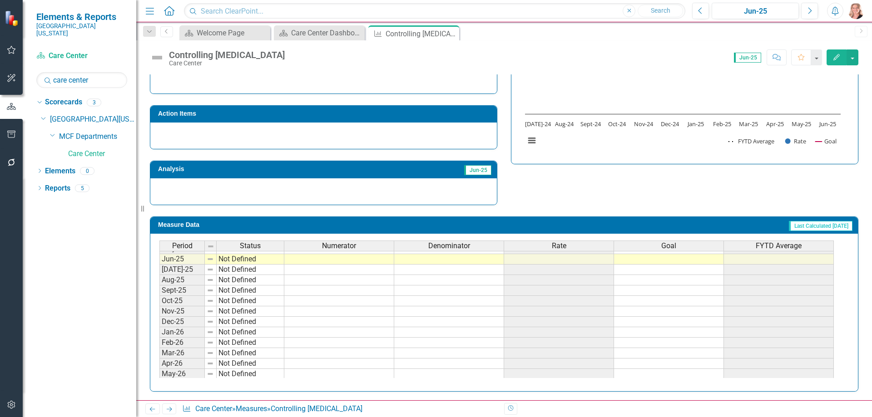
click at [0, 0] on icon "Close" at bounding box center [0, 0] width 0 height 0
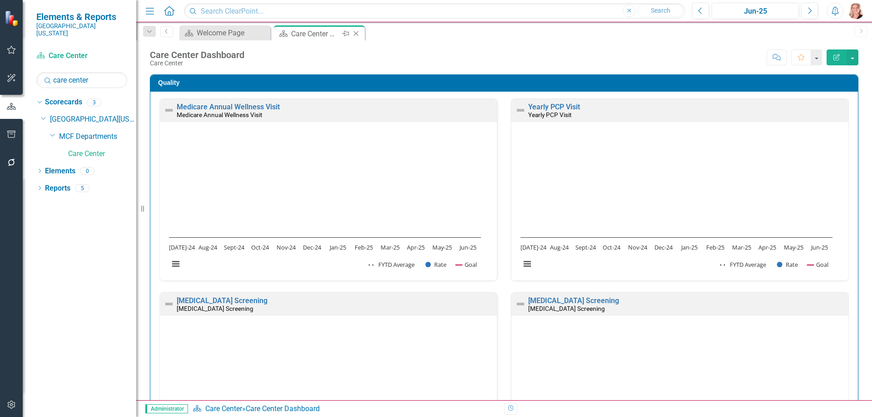
click at [358, 33] on icon "Close" at bounding box center [355, 33] width 9 height 7
